Goal: Task Accomplishment & Management: Complete application form

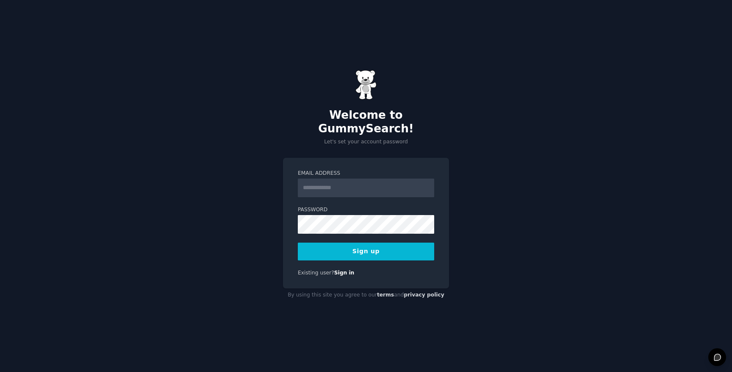
click at [369, 180] on input "Email Address" at bounding box center [366, 187] width 136 height 19
type input "**********"
click at [450, 299] on div "**********" at bounding box center [366, 186] width 732 height 372
click at [384, 242] on button "Sign up" at bounding box center [366, 251] width 136 height 18
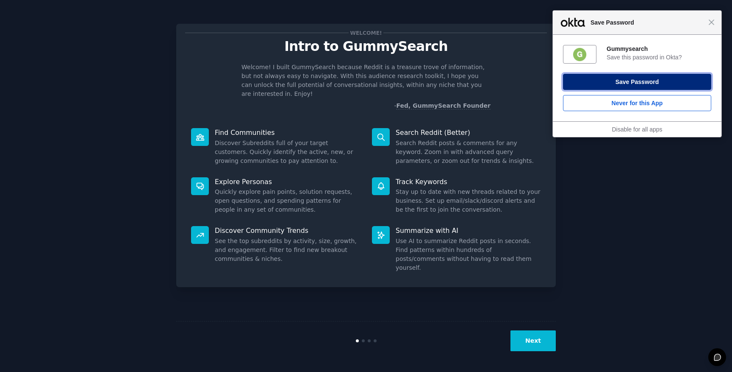
click at [664, 79] on button "Save Password" at bounding box center [637, 82] width 148 height 16
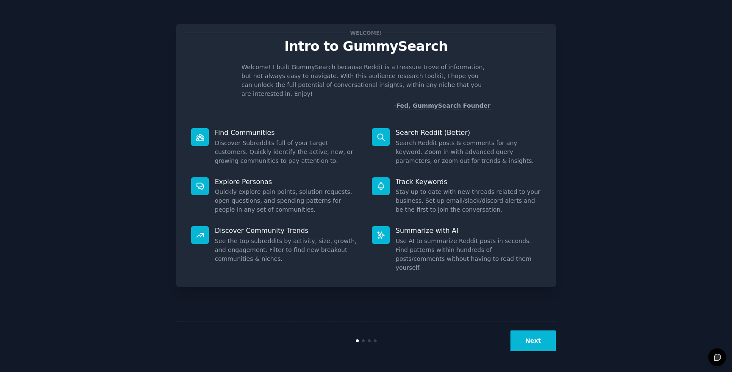
click at [529, 337] on button "Next" at bounding box center [533, 340] width 45 height 21
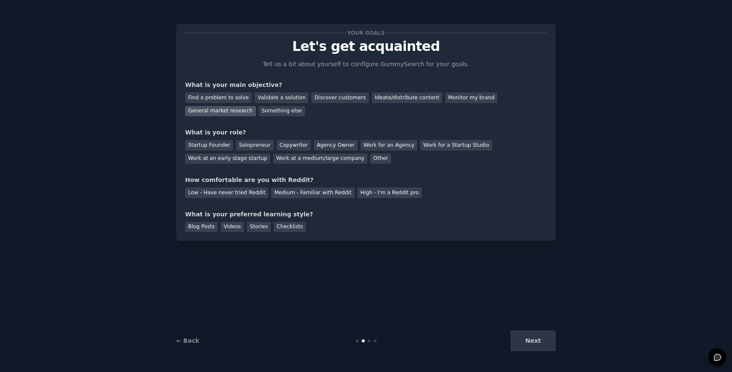
click at [218, 111] on div "General market research" at bounding box center [220, 111] width 71 height 11
click at [265, 114] on div "Something else" at bounding box center [282, 111] width 46 height 11
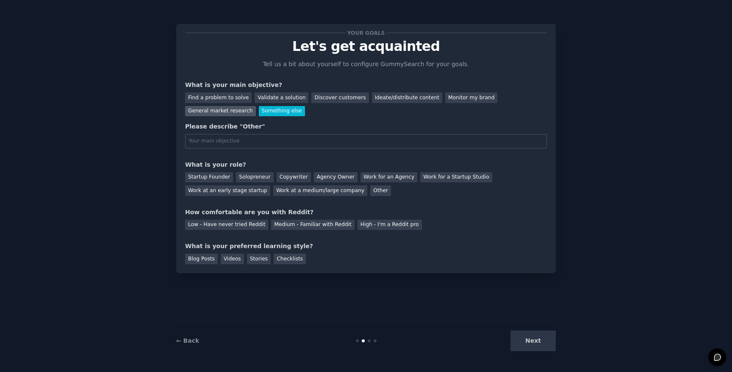
click at [226, 108] on div "General market research" at bounding box center [220, 111] width 71 height 11
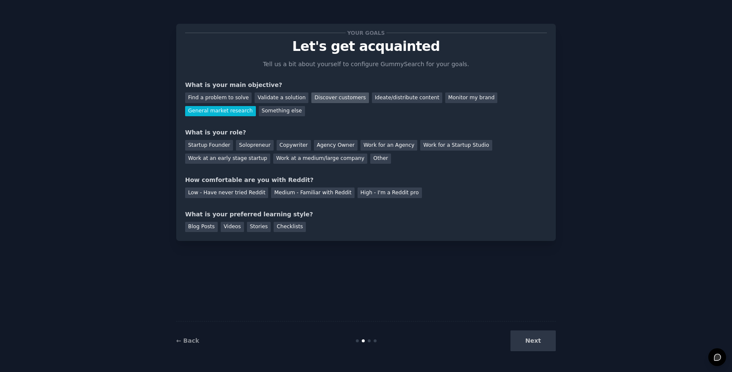
click at [333, 93] on div "Discover customers" at bounding box center [340, 97] width 57 height 11
click at [217, 112] on div "General market research" at bounding box center [220, 111] width 71 height 11
click at [295, 157] on div "Work at a medium/large company" at bounding box center [320, 158] width 94 height 11
click at [317, 189] on div "Medium - Familiar with Reddit" at bounding box center [312, 192] width 83 height 11
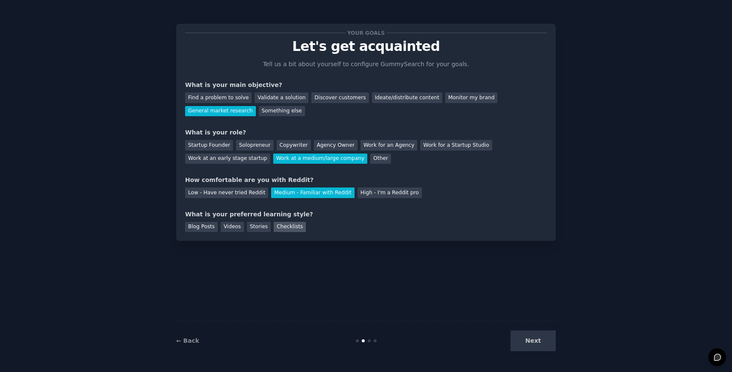
click at [278, 227] on div "Checklists" at bounding box center [290, 227] width 32 height 11
click at [239, 225] on div "Videos" at bounding box center [232, 227] width 23 height 11
click at [523, 346] on button "Next" at bounding box center [533, 340] width 45 height 21
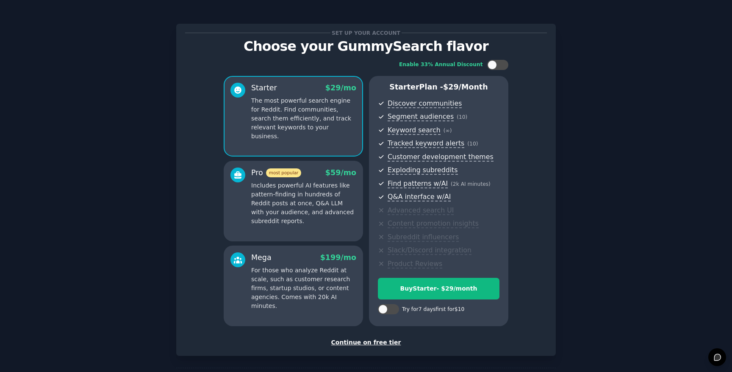
scroll to position [35, 0]
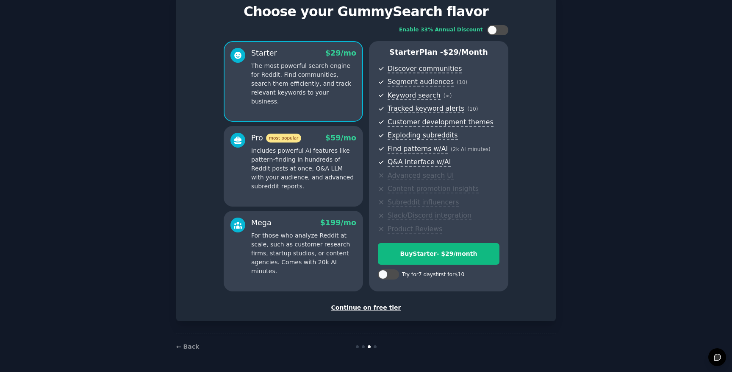
click at [359, 305] on div "Continue on free tier" at bounding box center [366, 307] width 362 height 9
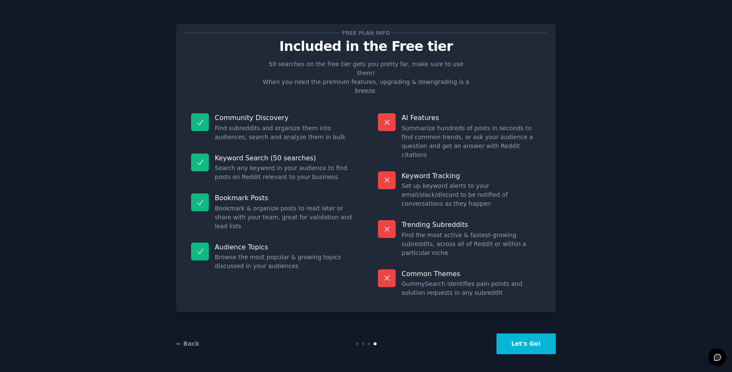
click at [510, 335] on button "Let's Go!" at bounding box center [526, 343] width 59 height 21
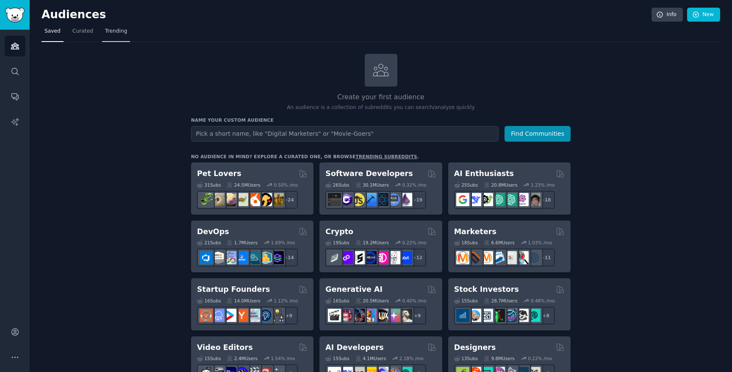
click at [118, 31] on span "Trending" at bounding box center [116, 32] width 22 height 8
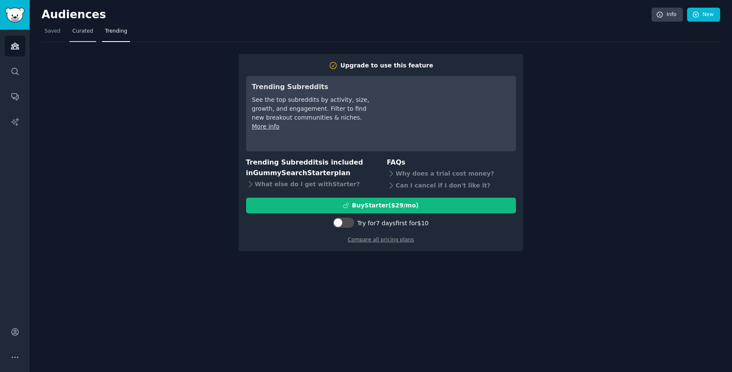
click at [76, 32] on span "Curated" at bounding box center [82, 32] width 21 height 8
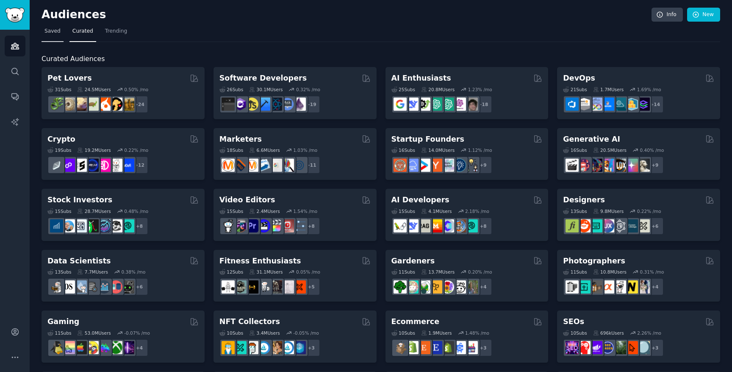
click at [49, 32] on span "Saved" at bounding box center [53, 32] width 16 height 8
